Goal: Book appointment/travel/reservation

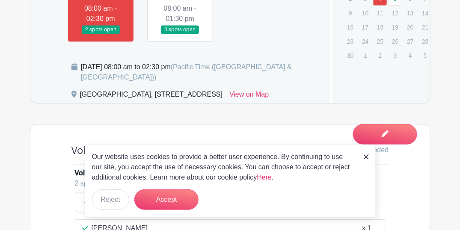
scroll to position [456, 0]
click at [180, 34] on link at bounding box center [180, 34] width 0 height 0
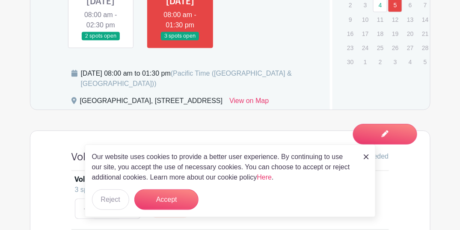
scroll to position [421, 0]
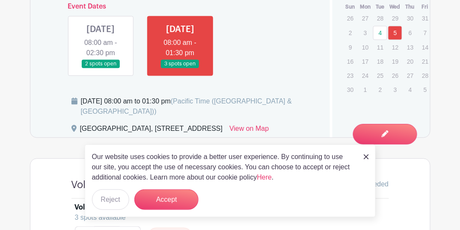
click at [100, 68] on link at bounding box center [100, 68] width 0 height 0
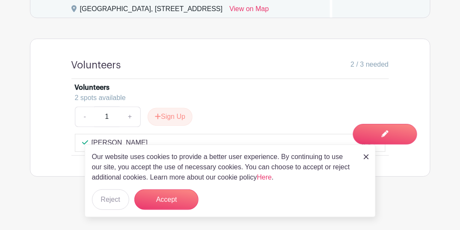
scroll to position [581, 0]
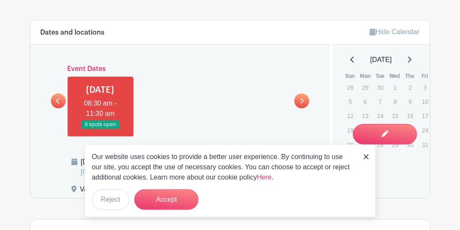
scroll to position [456, 0]
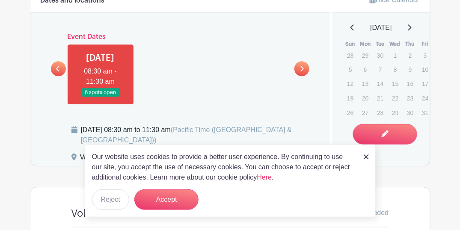
click at [57, 72] on icon at bounding box center [58, 68] width 4 height 6
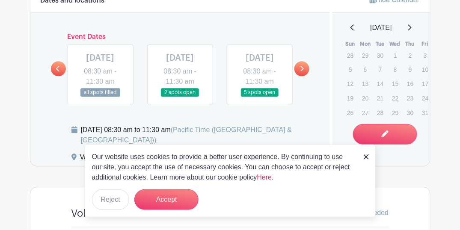
click at [260, 97] on link at bounding box center [260, 97] width 0 height 0
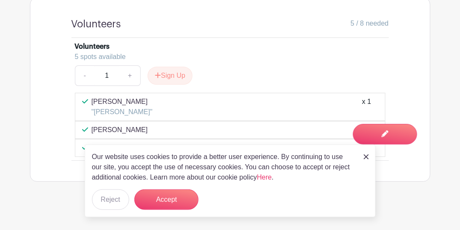
scroll to position [670, 0]
